Goal: Task Accomplishment & Management: Manage account settings

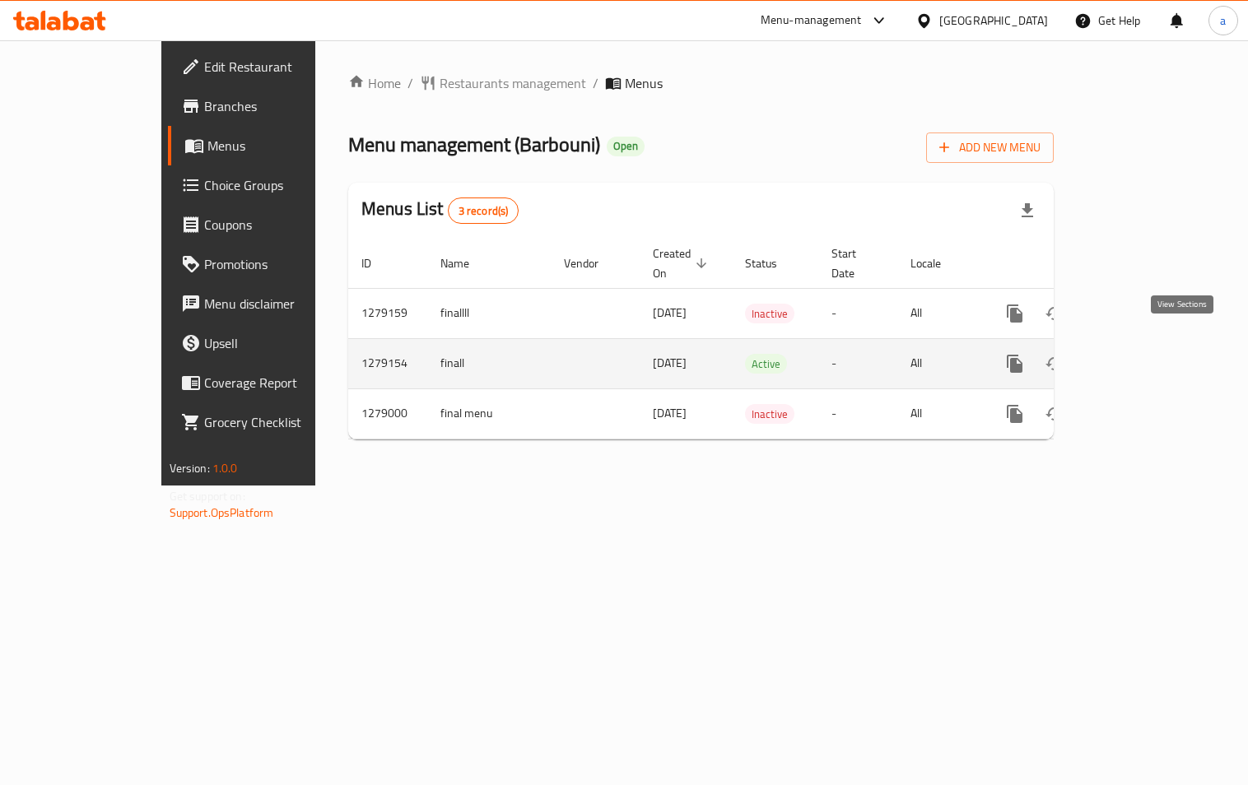
click at [1143, 354] on icon "enhanced table" at bounding box center [1134, 364] width 20 height 20
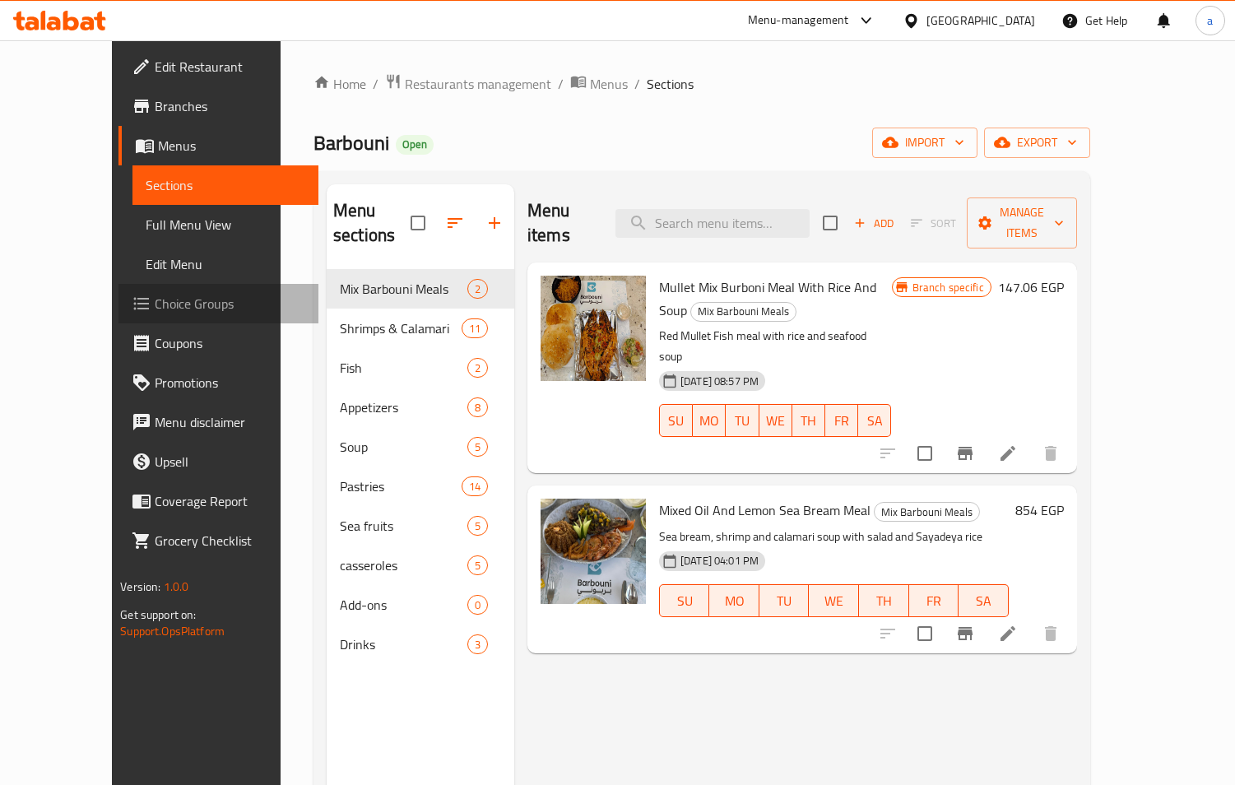
click at [155, 298] on span "Choice Groups" at bounding box center [230, 304] width 151 height 20
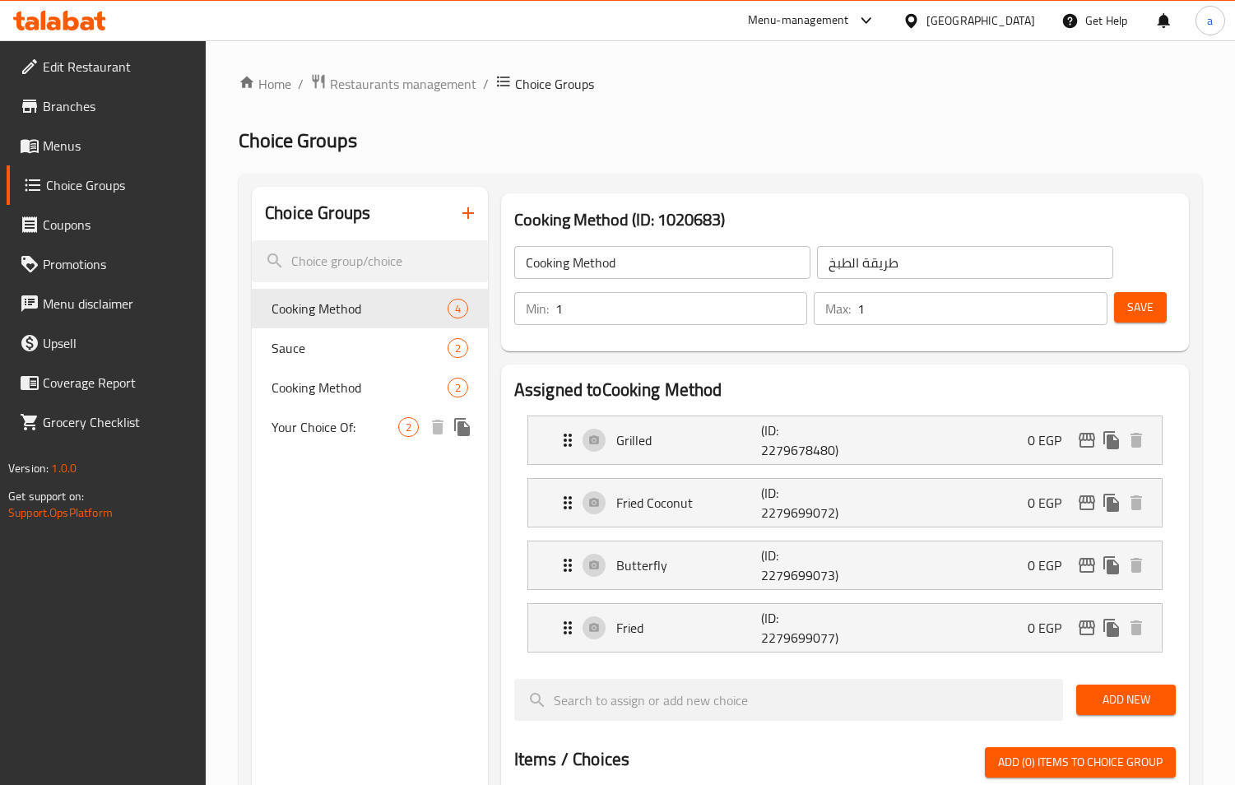
click at [301, 420] on span "Your Choice Of:" at bounding box center [335, 427] width 127 height 20
type input "Your Choice Of:"
type input "إختيارك من:"
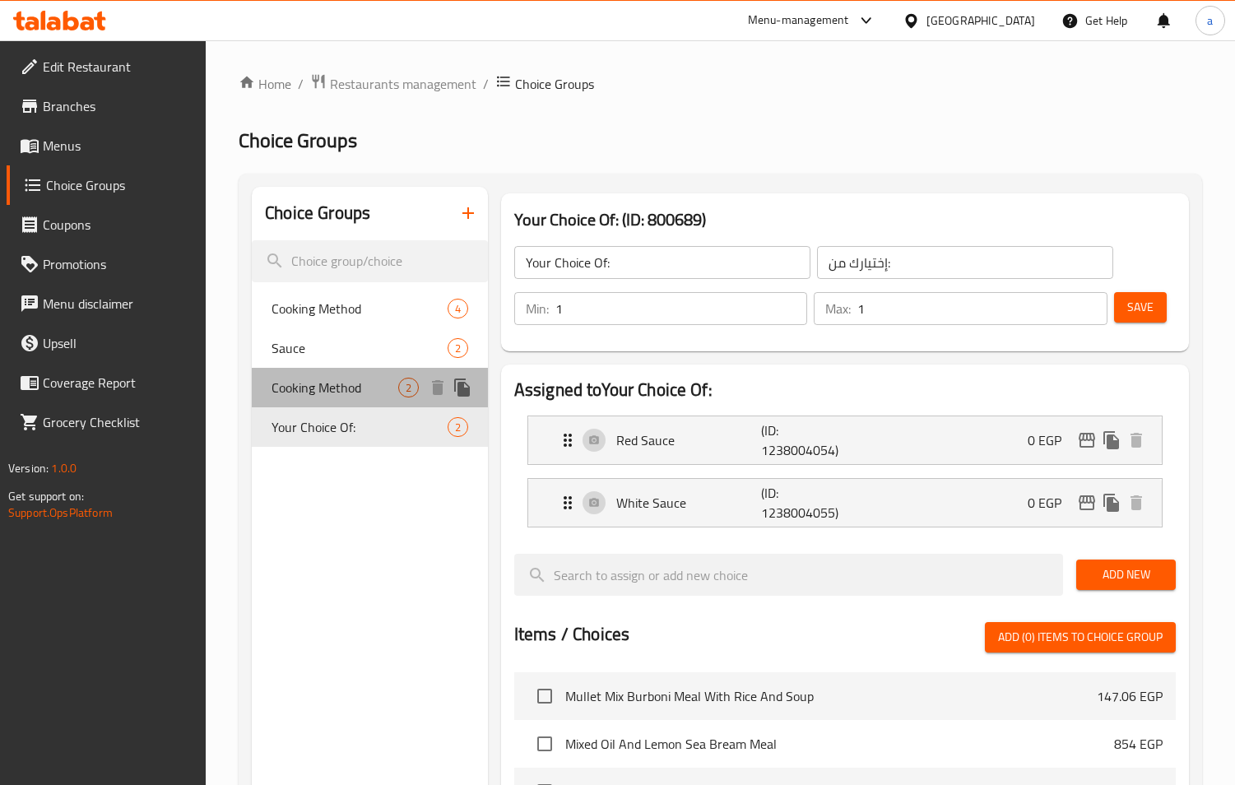
click at [314, 379] on span "Cooking Method" at bounding box center [335, 388] width 127 height 20
type input "Cooking Method"
type input "طريقة التسوية"
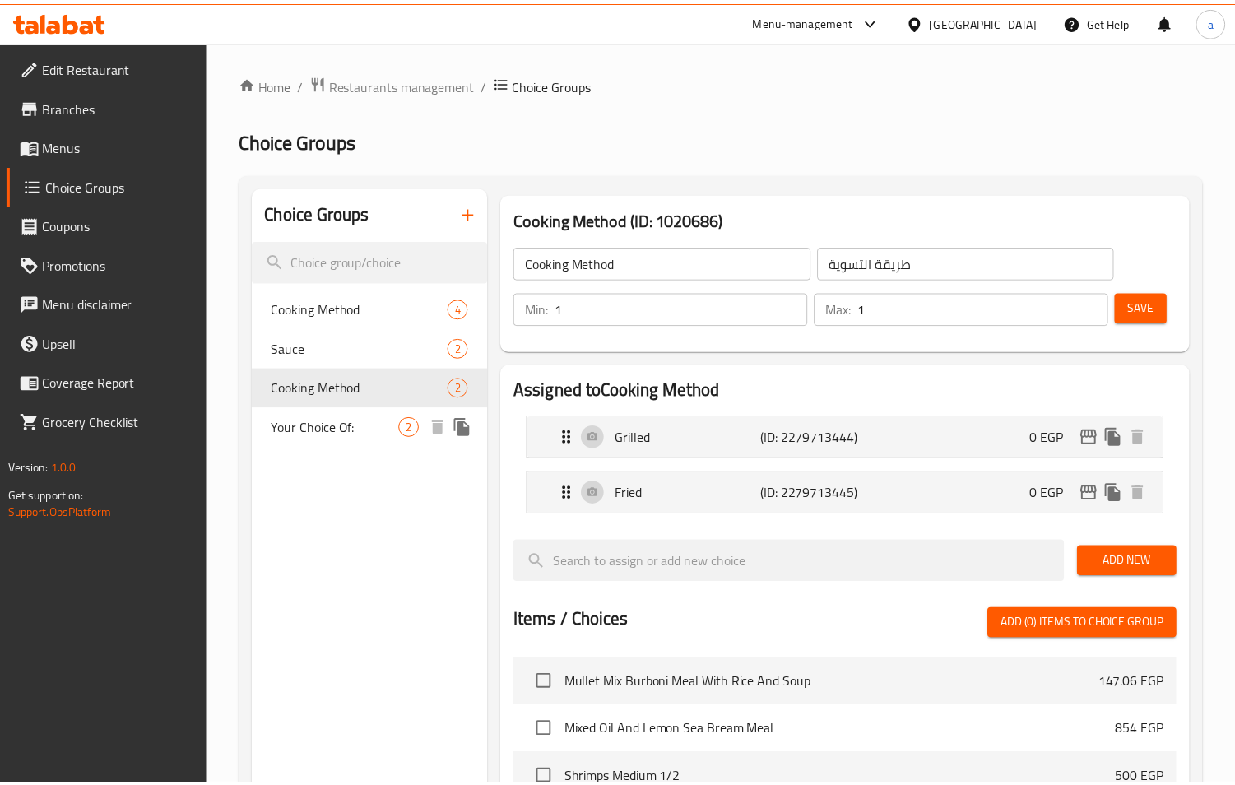
scroll to position [533, 0]
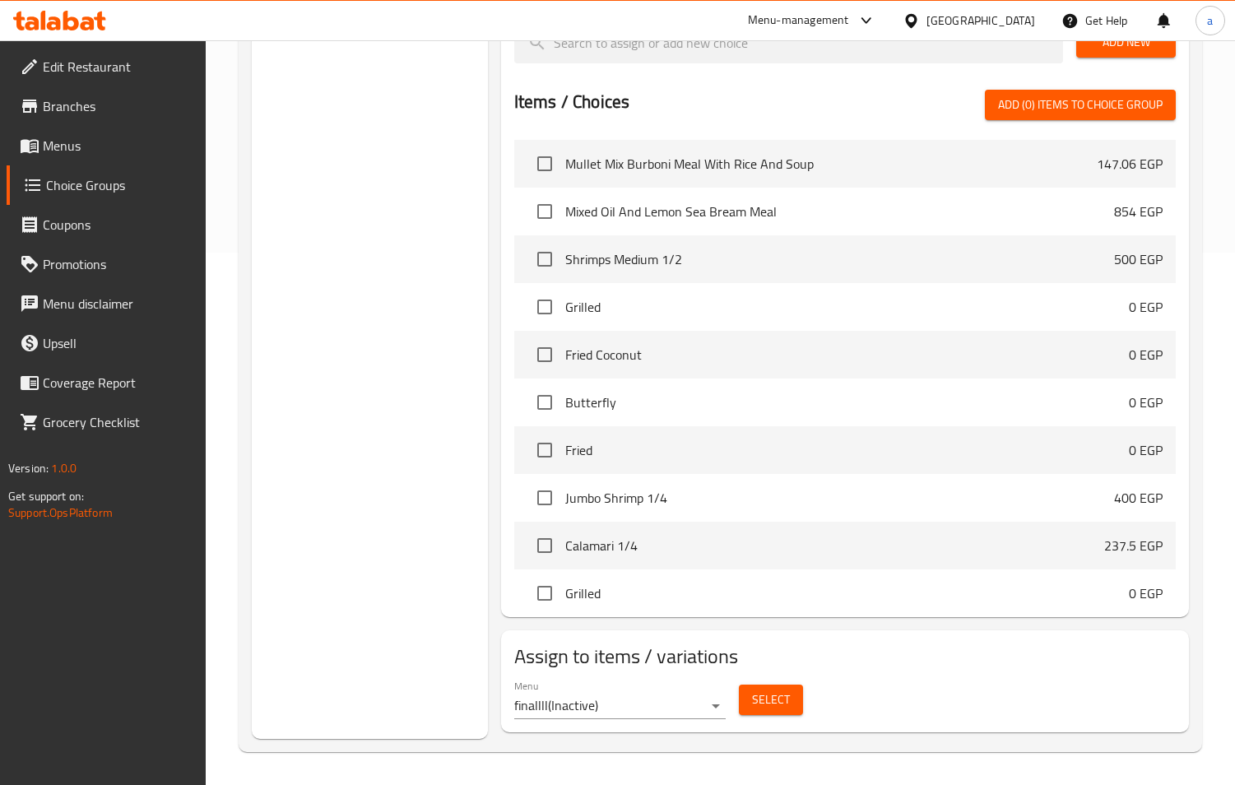
click at [126, 560] on div "Edit Restaurant Branches Menus Choice Groups Coupons Promotions Menu disclaimer…" at bounding box center [103, 432] width 207 height 785
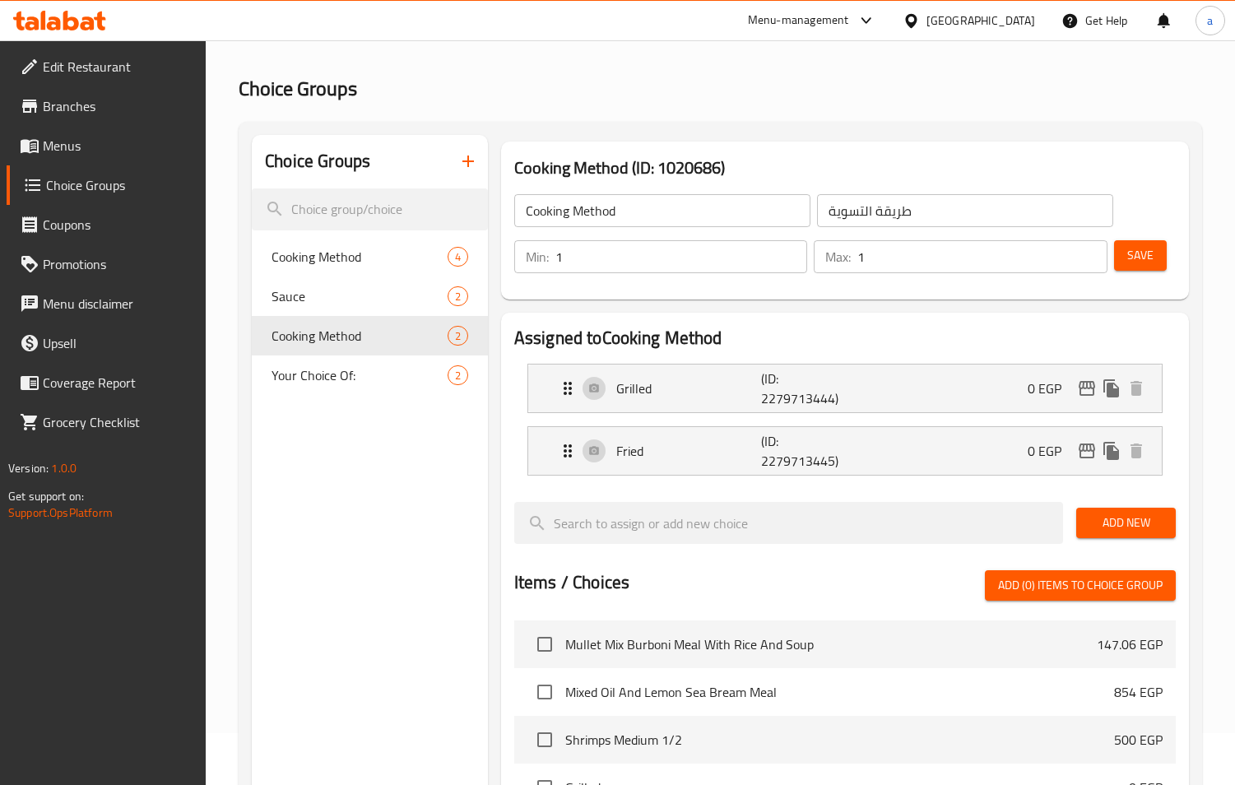
scroll to position [0, 0]
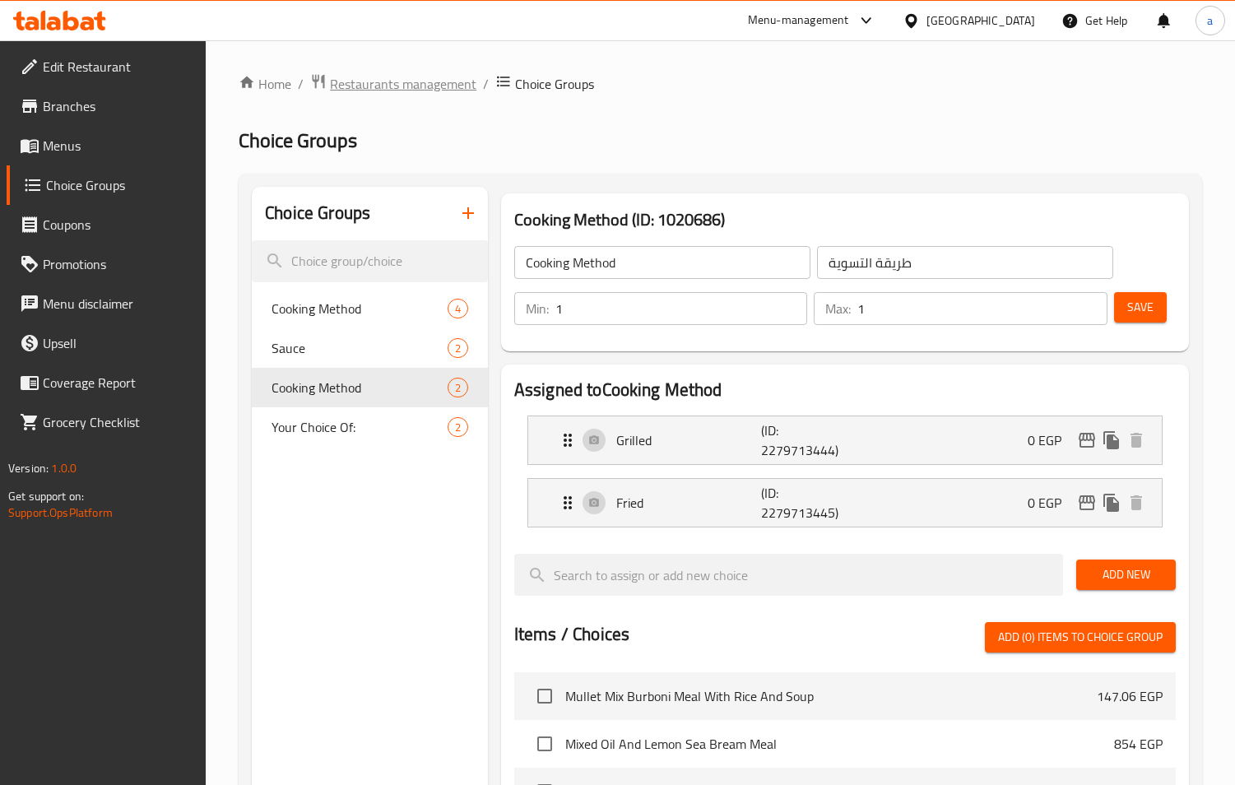
click at [365, 85] on span "Restaurants management" at bounding box center [403, 84] width 147 height 20
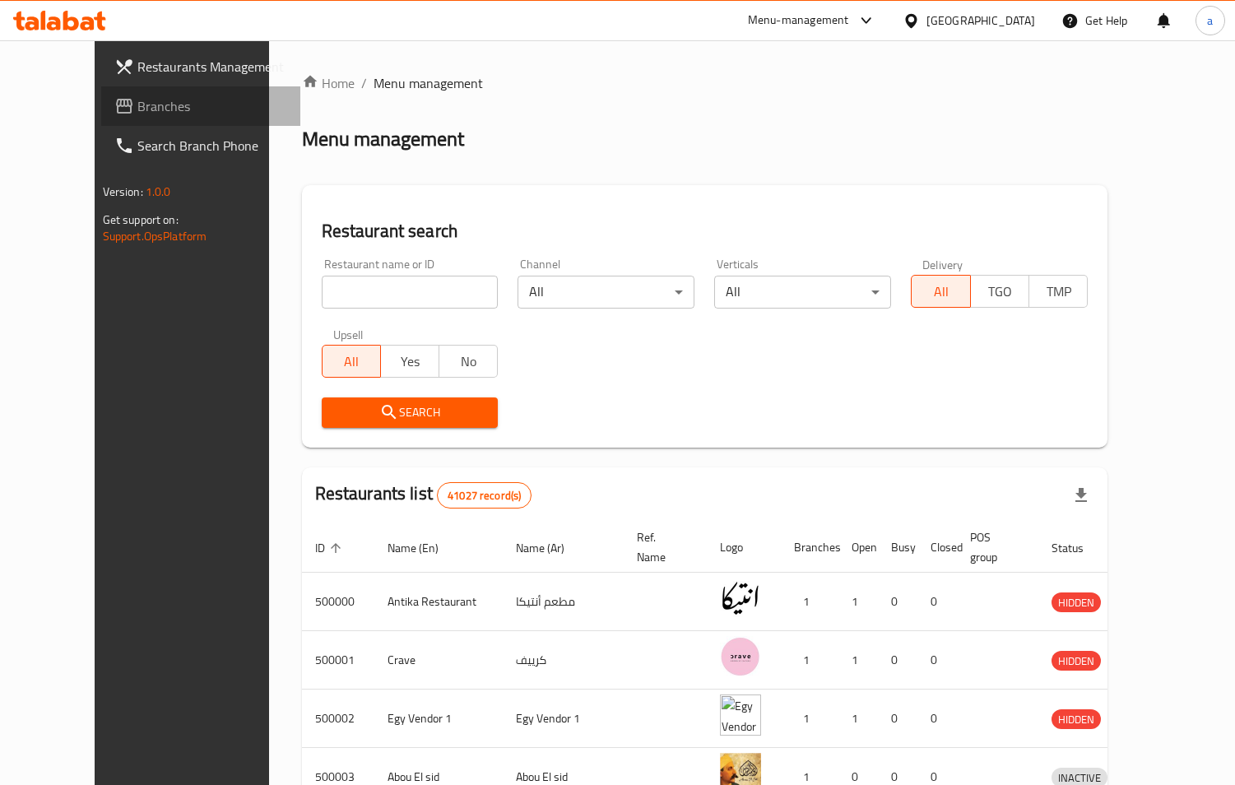
click at [137, 111] on span "Branches" at bounding box center [212, 106] width 151 height 20
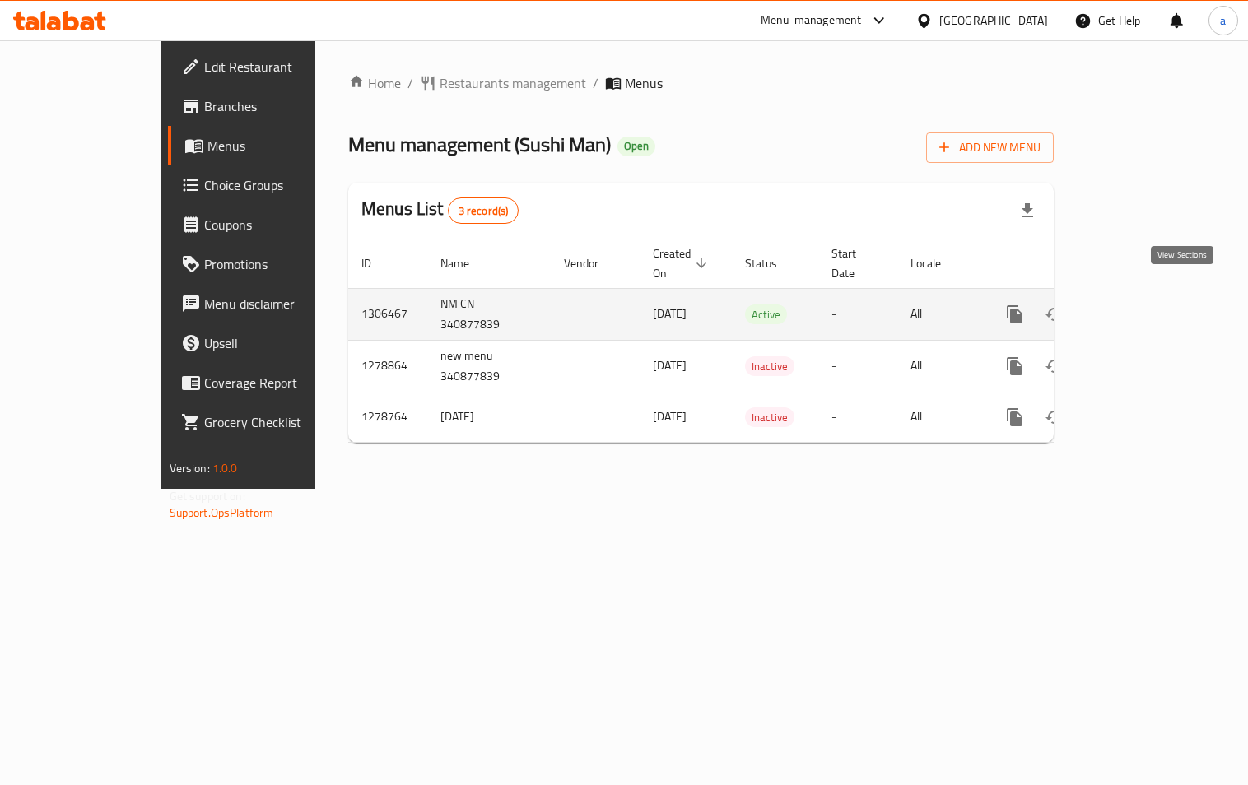
click at [1153, 301] on link "enhanced table" at bounding box center [1134, 315] width 40 height 40
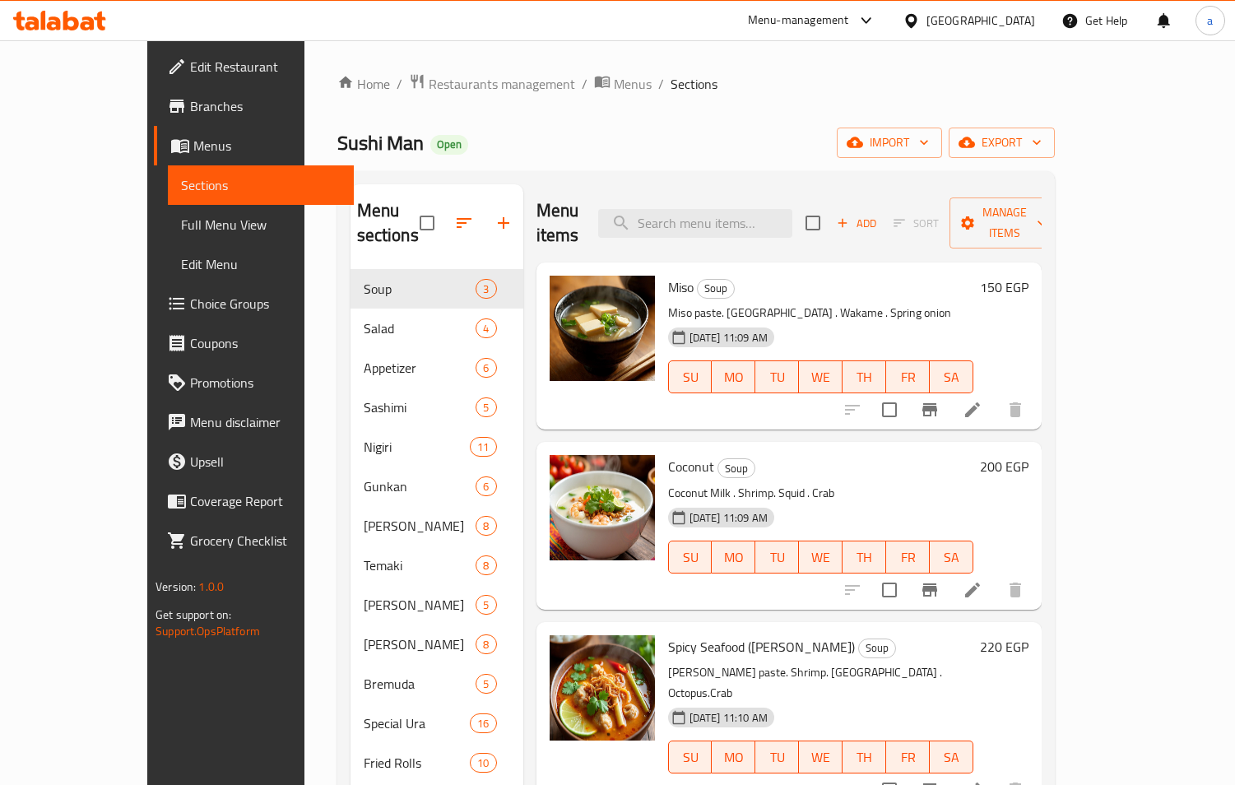
click at [190, 300] on span "Choice Groups" at bounding box center [265, 304] width 151 height 20
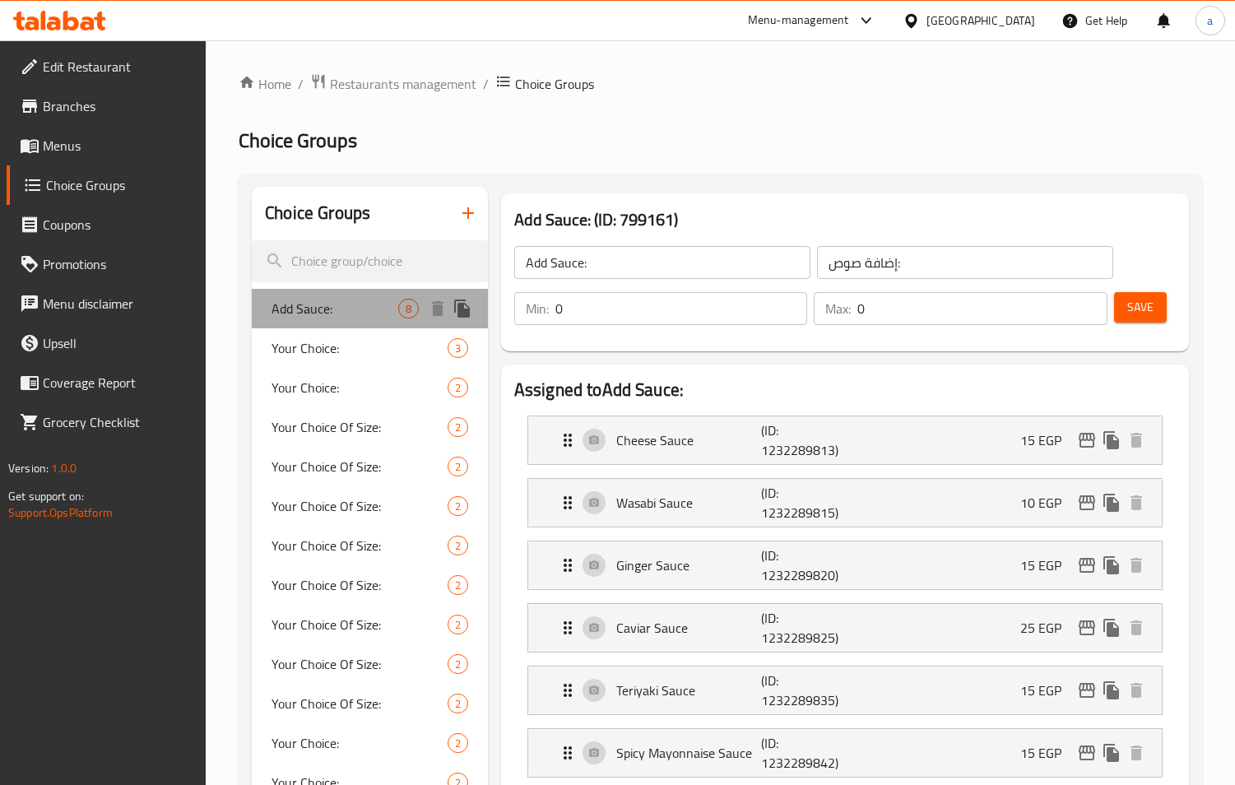
click at [319, 314] on span "Add Sauce:" at bounding box center [335, 309] width 127 height 20
click at [372, 86] on span "Restaurants management" at bounding box center [403, 84] width 147 height 20
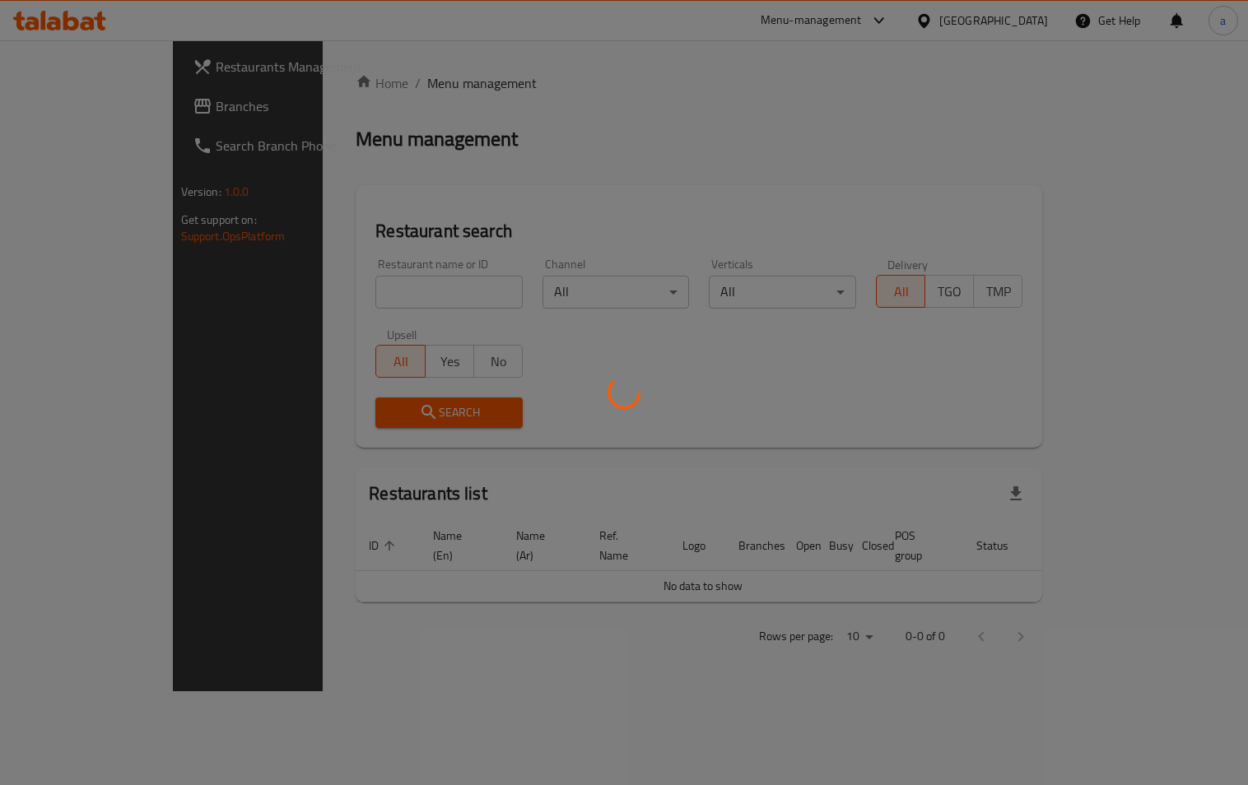
click at [54, 107] on div at bounding box center [624, 392] width 1248 height 785
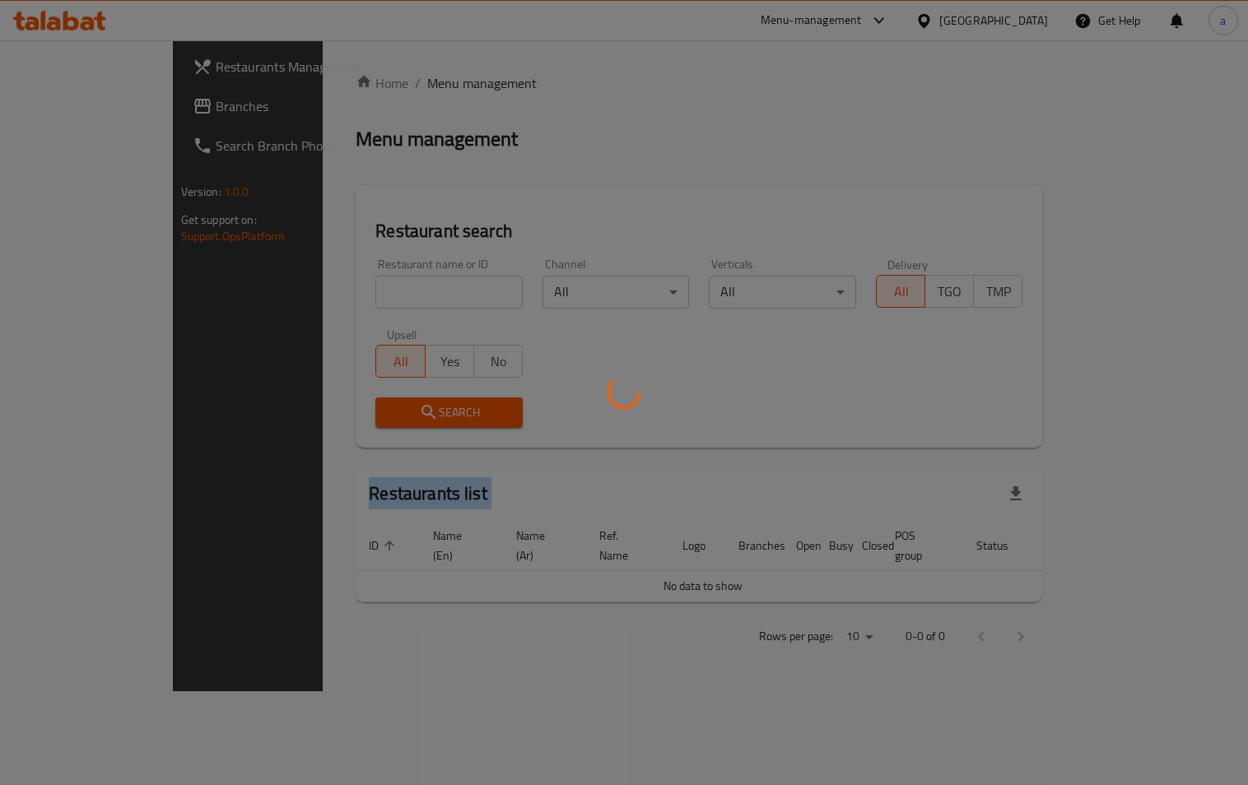
click at [54, 107] on div at bounding box center [624, 392] width 1248 height 785
click at [54, 104] on div at bounding box center [624, 392] width 1248 height 785
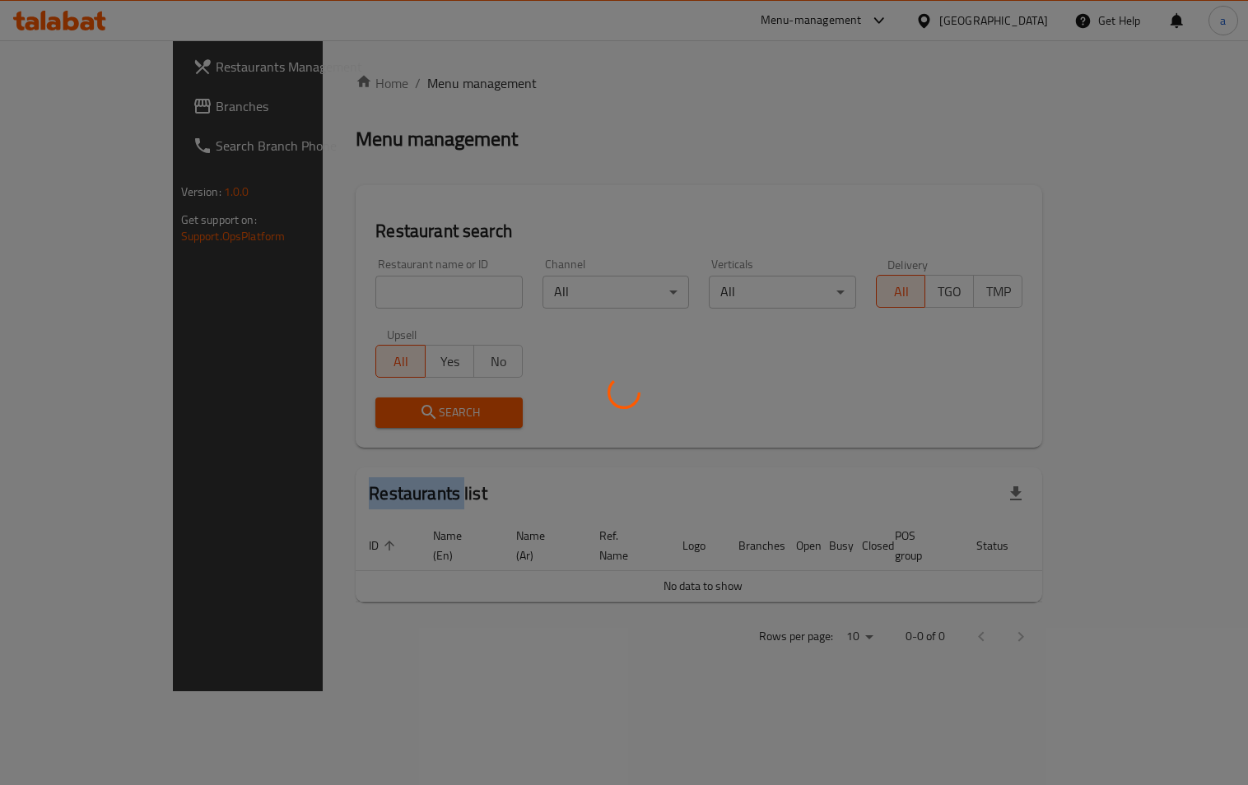
click at [54, 104] on div at bounding box center [624, 392] width 1248 height 785
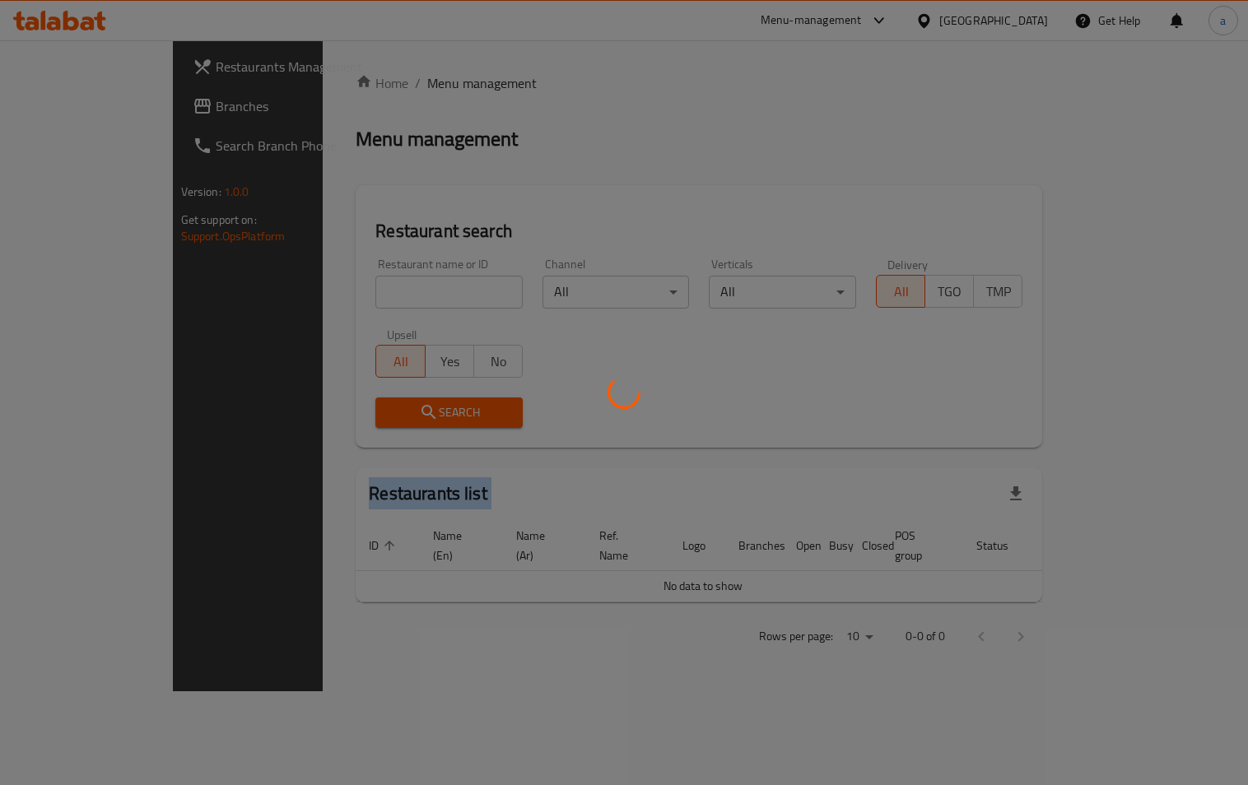
click at [54, 104] on div at bounding box center [624, 392] width 1248 height 785
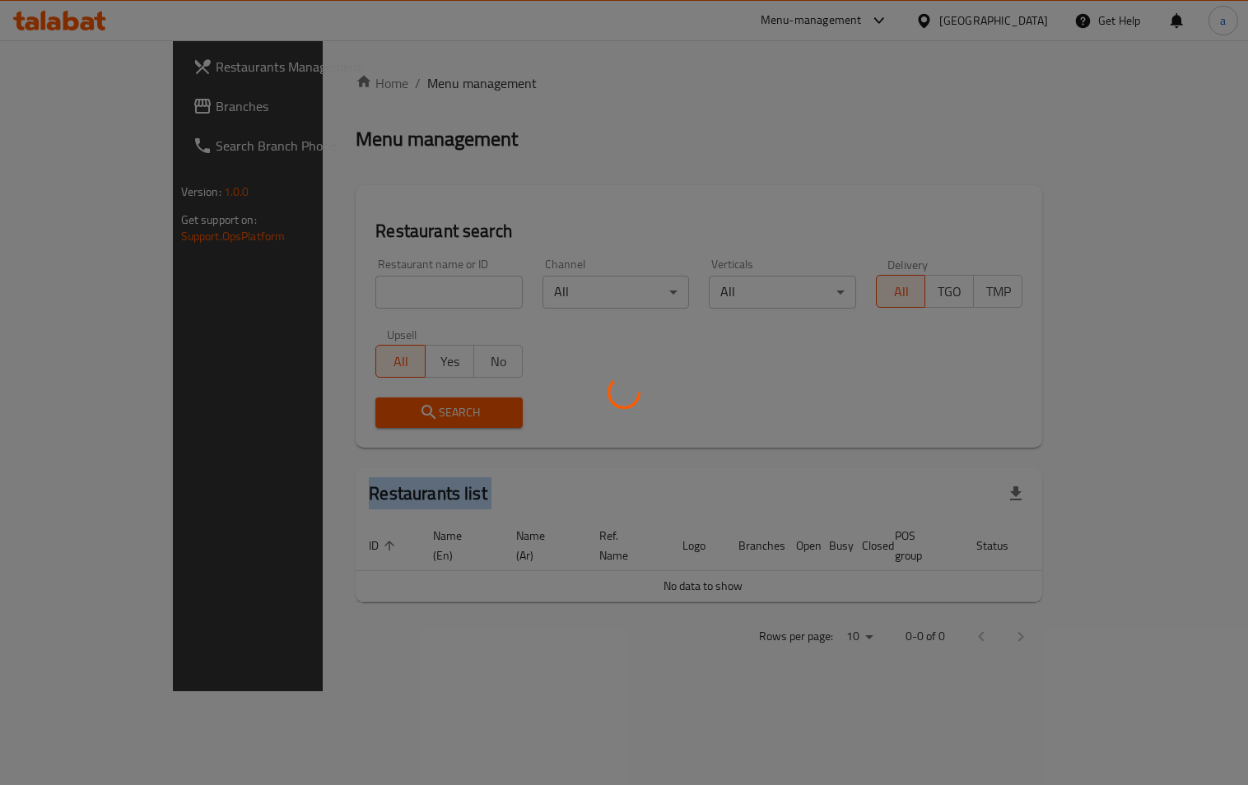
click at [54, 104] on div at bounding box center [624, 392] width 1248 height 785
click at [50, 104] on div at bounding box center [624, 392] width 1248 height 785
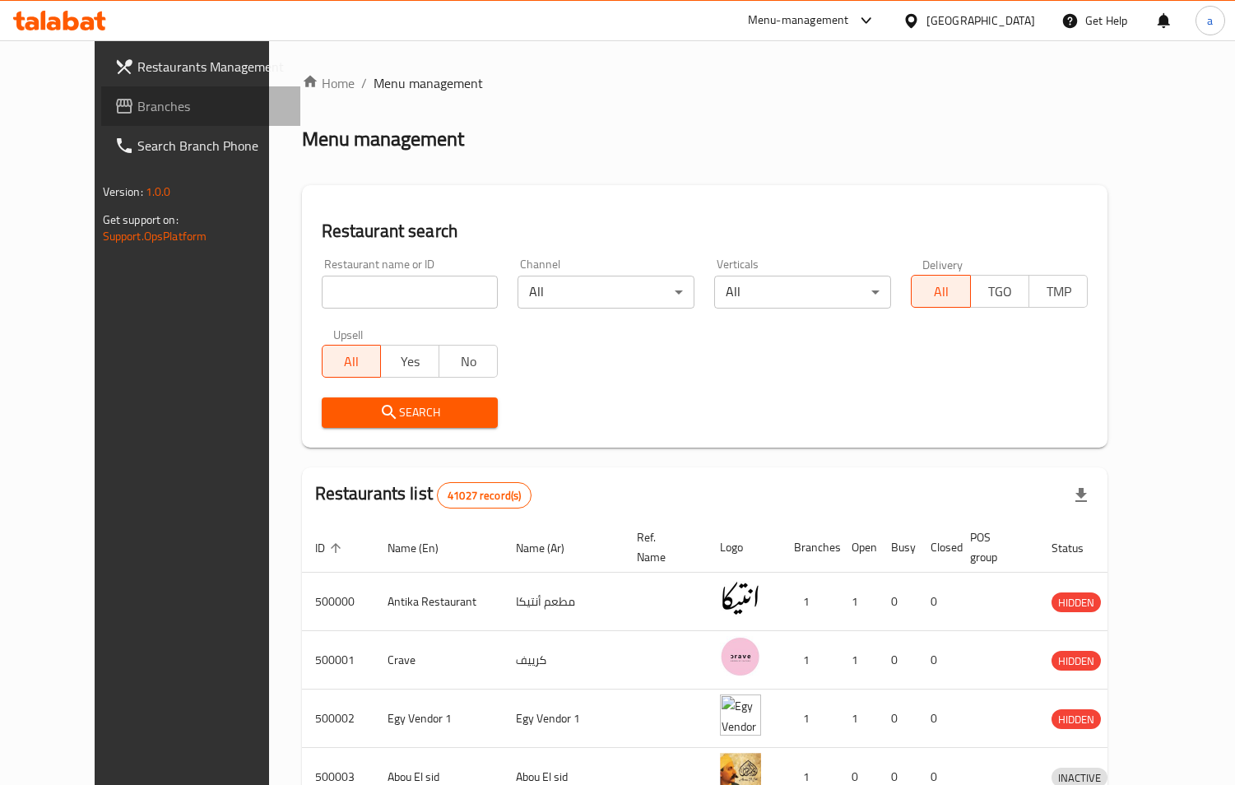
click at [137, 105] on span "Branches" at bounding box center [212, 106] width 151 height 20
